Goal: Task Accomplishment & Management: Manage account settings

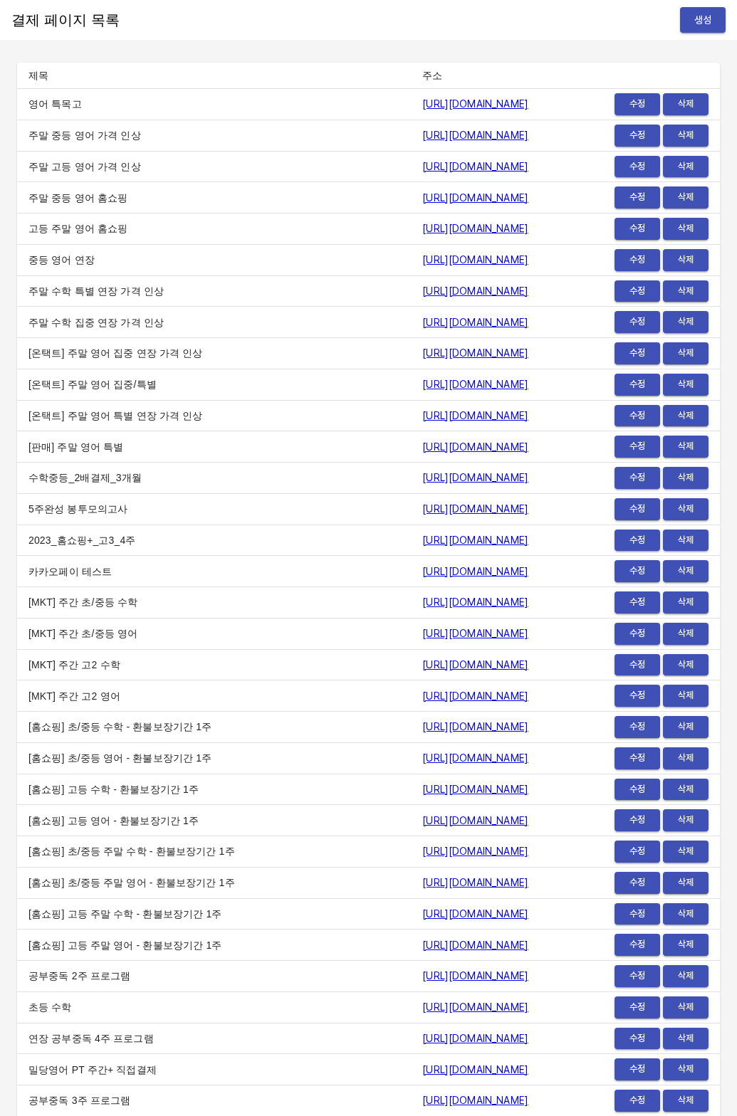
scroll to position [16721, 0]
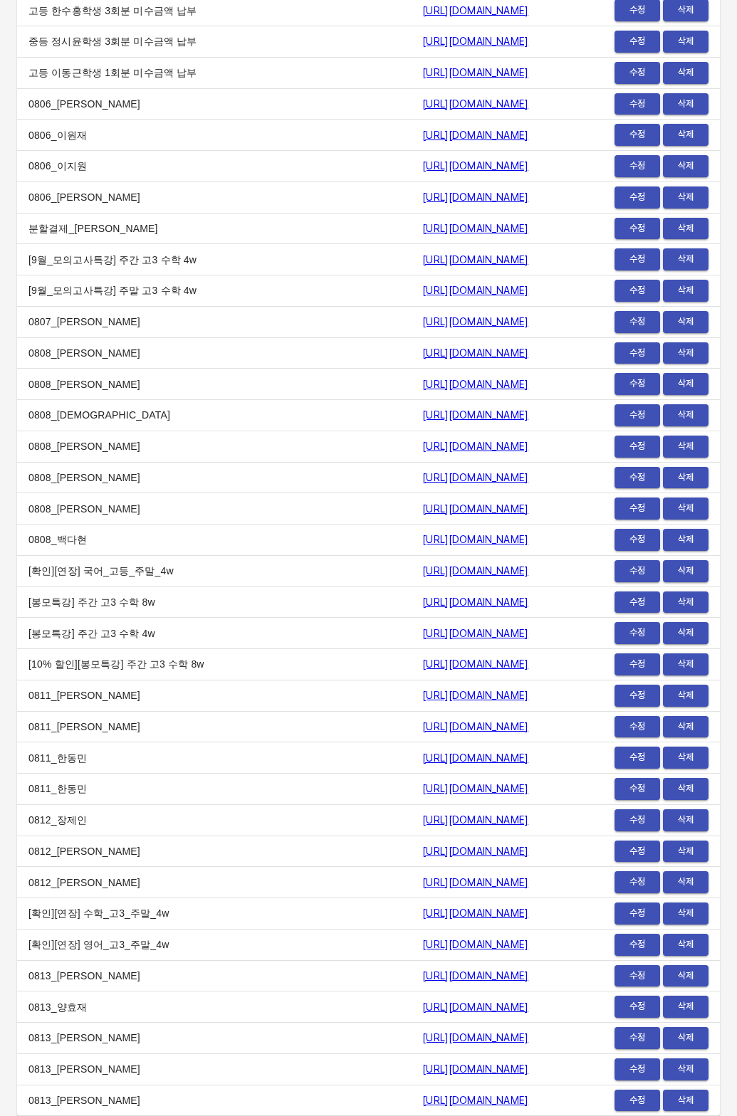
click at [138, 58] on td "중등 정시윤학생 3회분 미수금액 납부" at bounding box center [214, 41] width 394 height 31
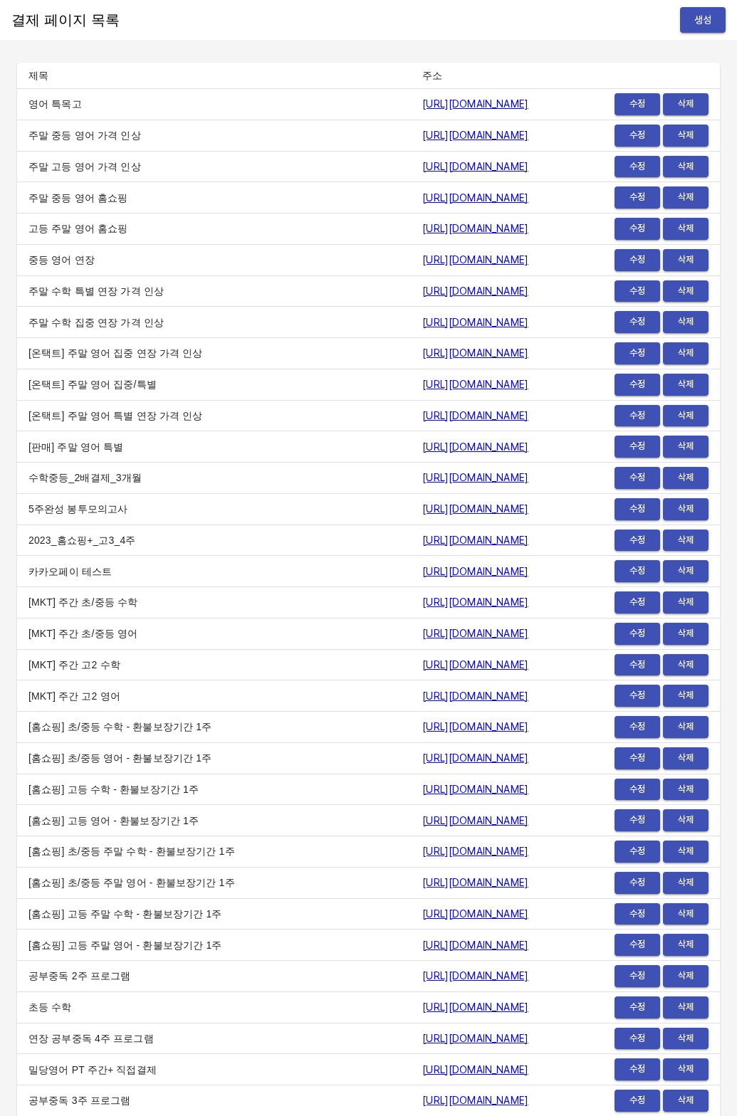
scroll to position [16747, 0]
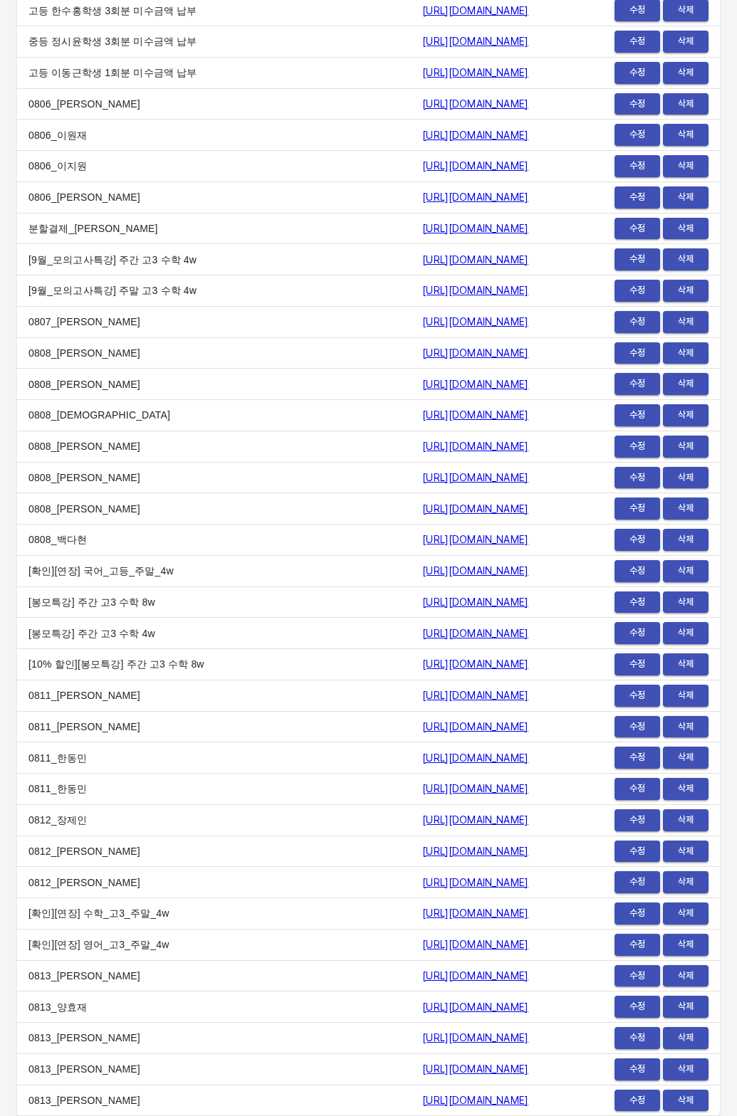
click at [685, 1096] on span "삭제" at bounding box center [685, 1100] width 31 height 16
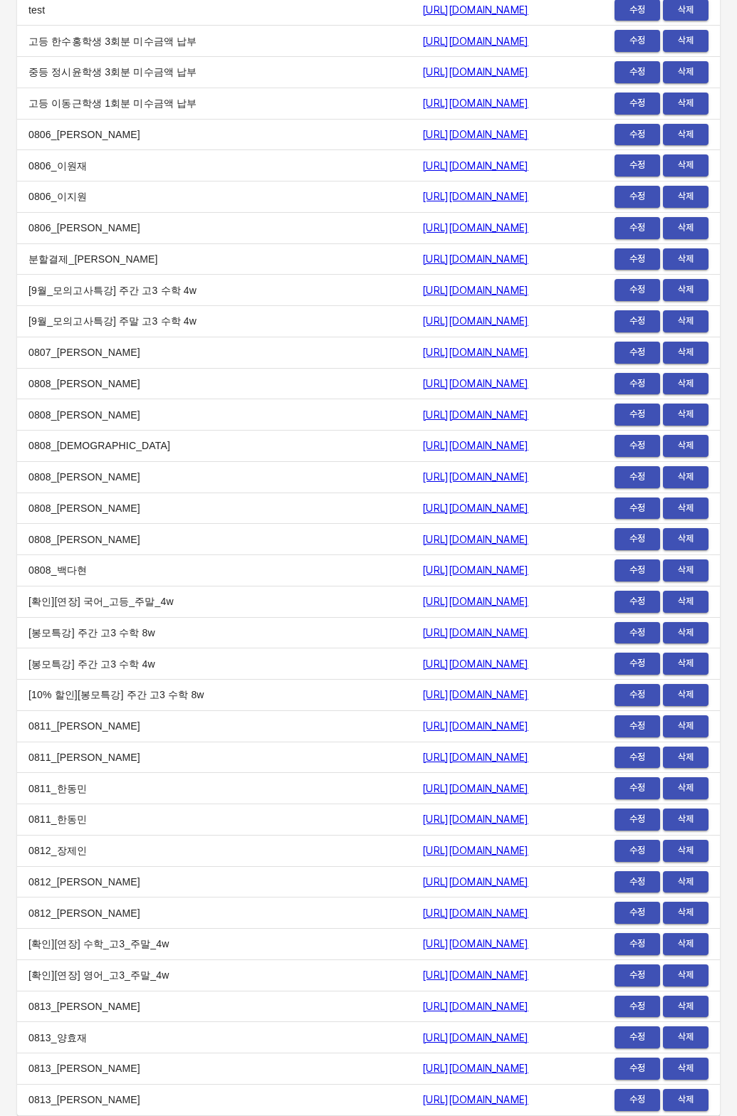
scroll to position [16716, 0]
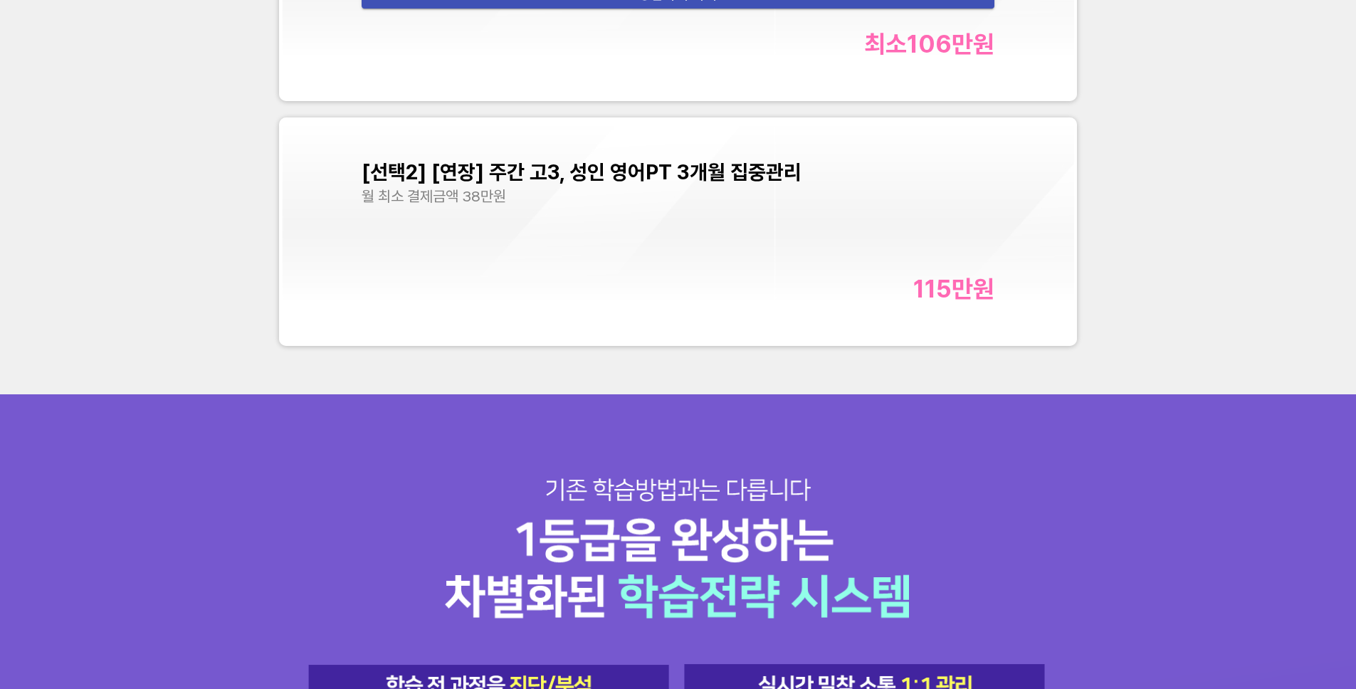
scroll to position [5916, 0]
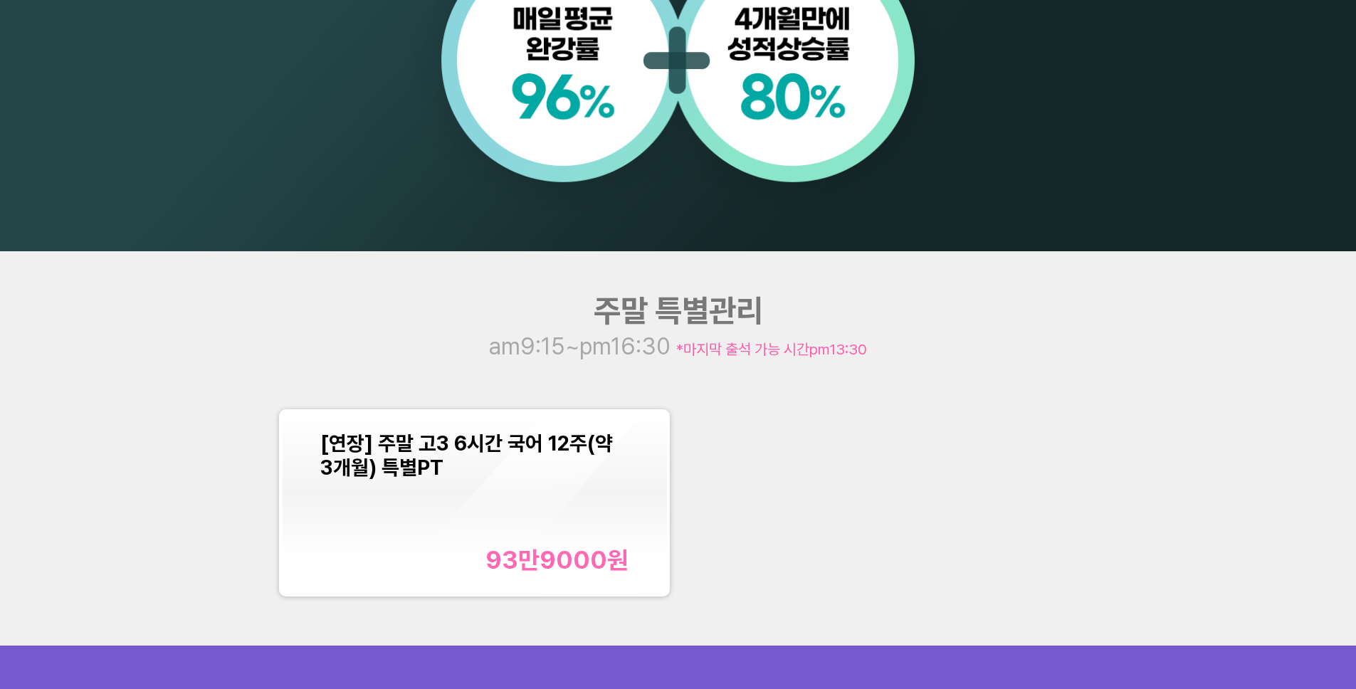
scroll to position [1729, 0]
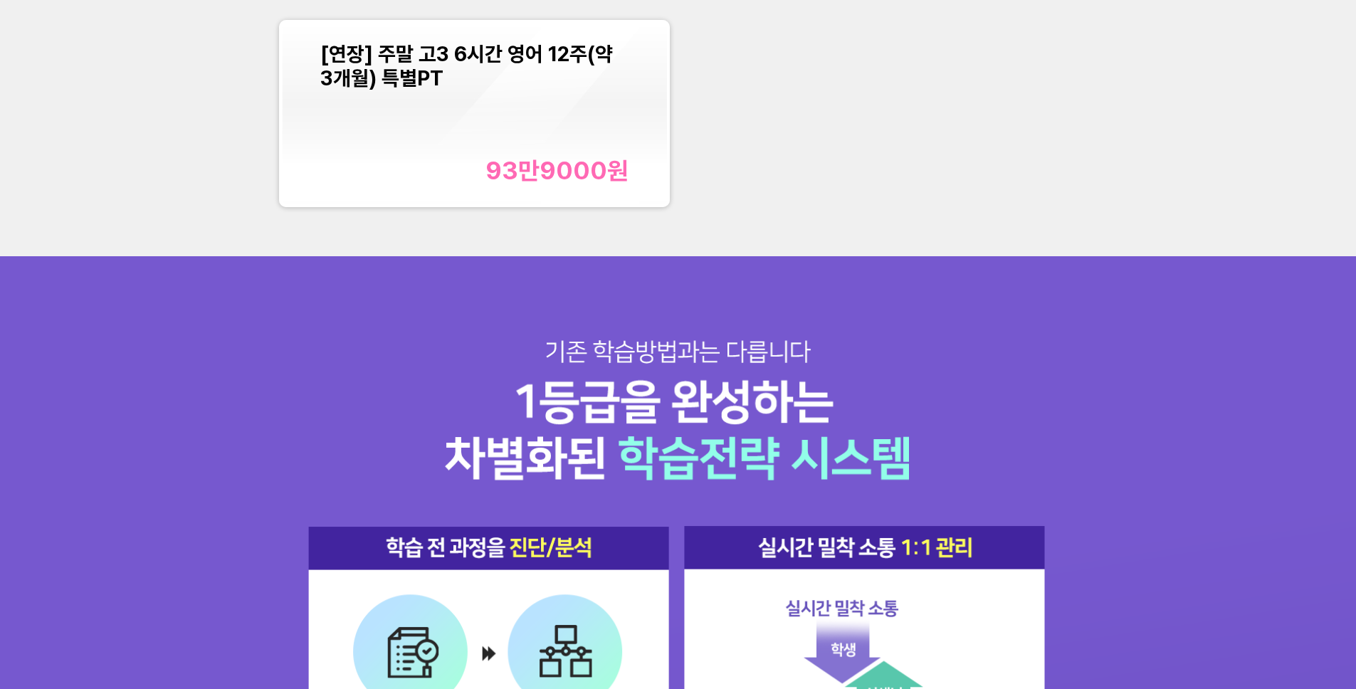
scroll to position [1914, 0]
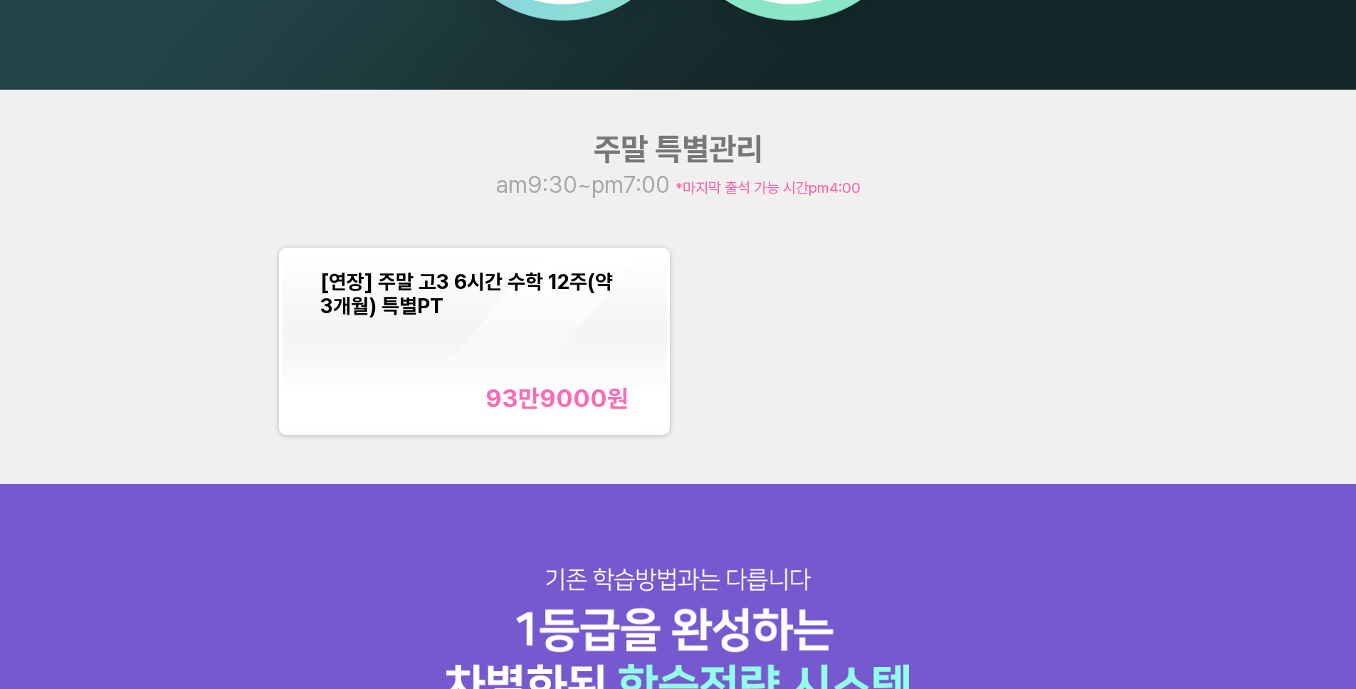
scroll to position [1819, 0]
